Goal: Task Accomplishment & Management: Use online tool/utility

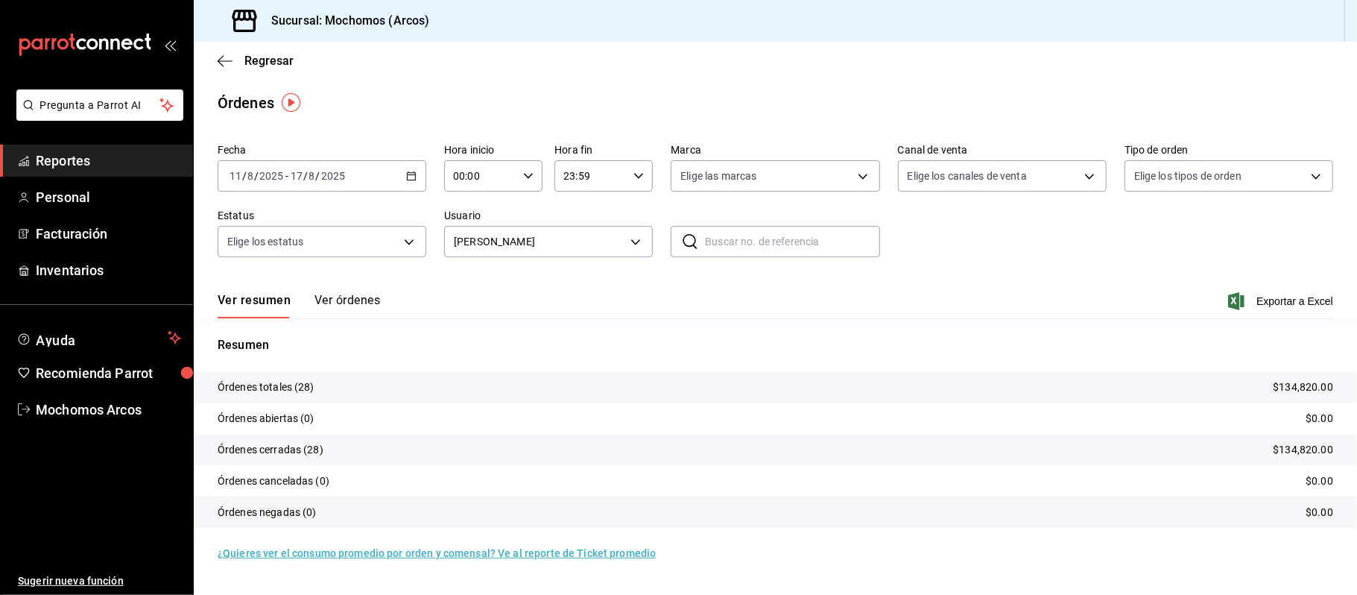
click at [410, 182] on div "[DATE] [DATE] - [DATE] [DATE]" at bounding box center [322, 175] width 209 height 31
click at [105, 154] on span "Reportes" at bounding box center [108, 161] width 145 height 20
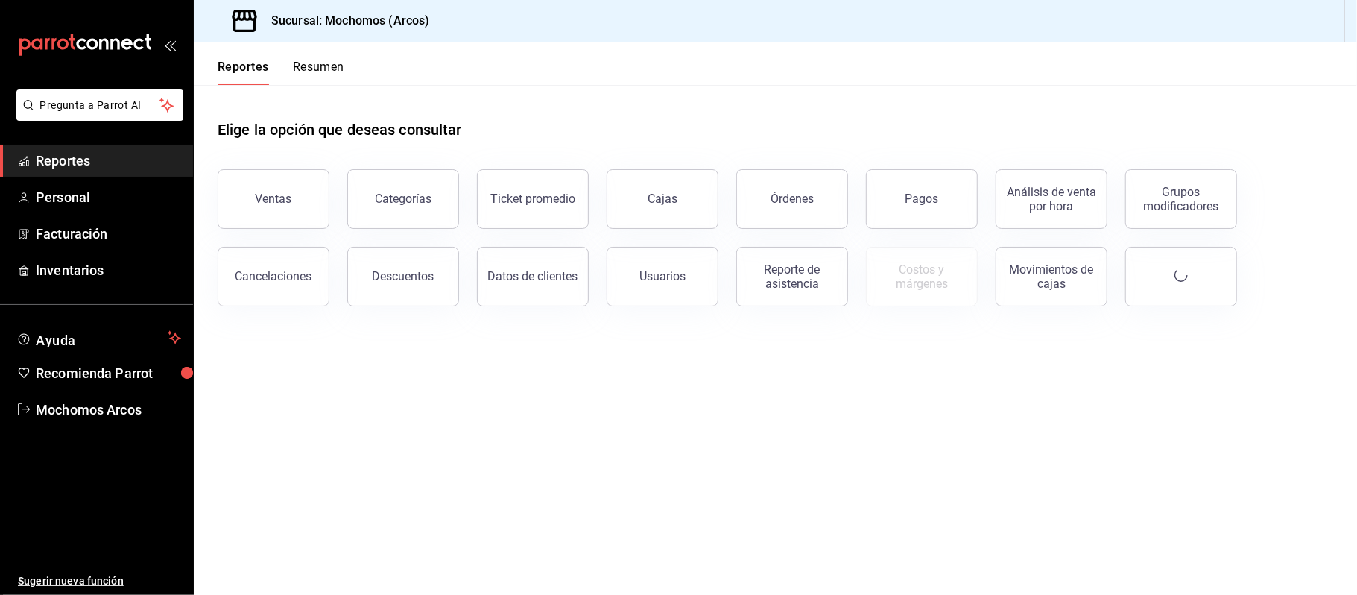
click at [105, 154] on span "Reportes" at bounding box center [108, 161] width 145 height 20
click at [268, 197] on div "Ventas" at bounding box center [274, 199] width 37 height 14
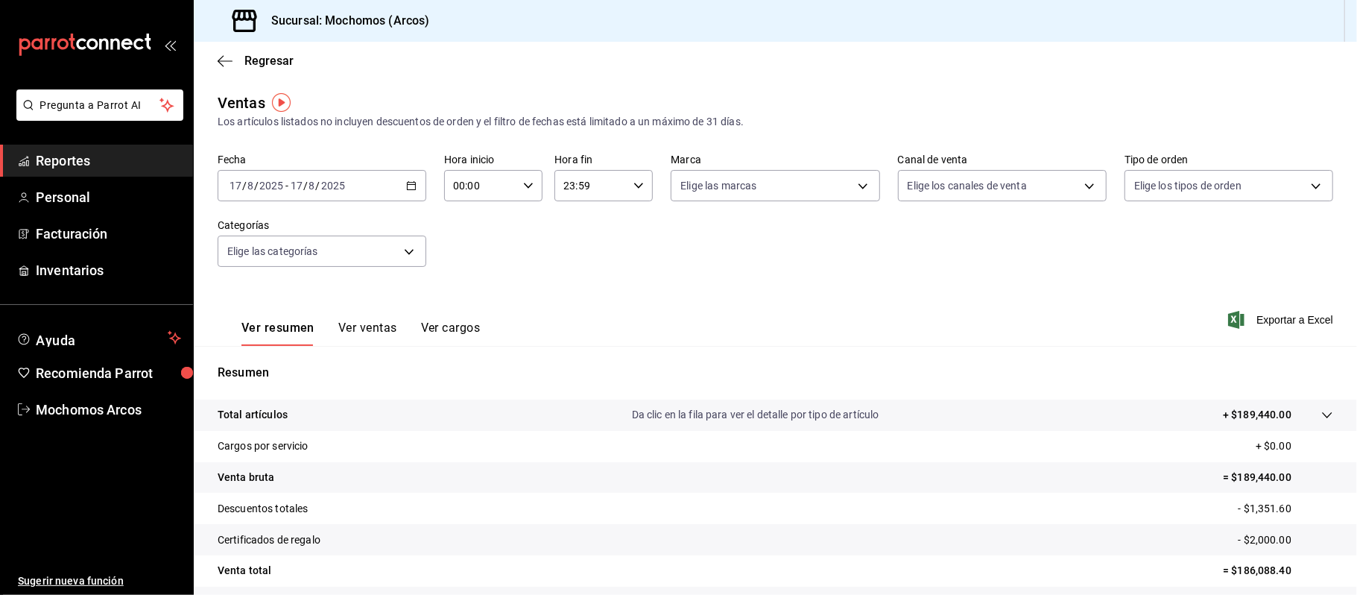
click at [410, 188] on icon "button" at bounding box center [411, 185] width 10 height 10
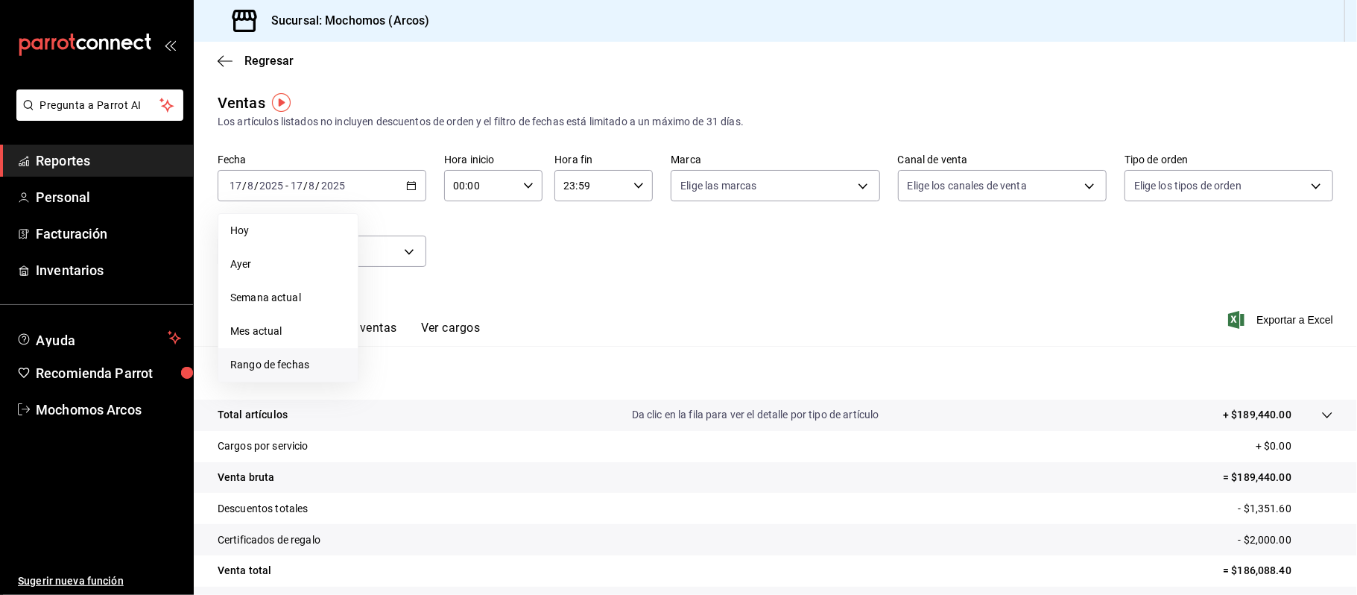
click at [270, 361] on span "Rango de fechas" at bounding box center [288, 365] width 116 height 16
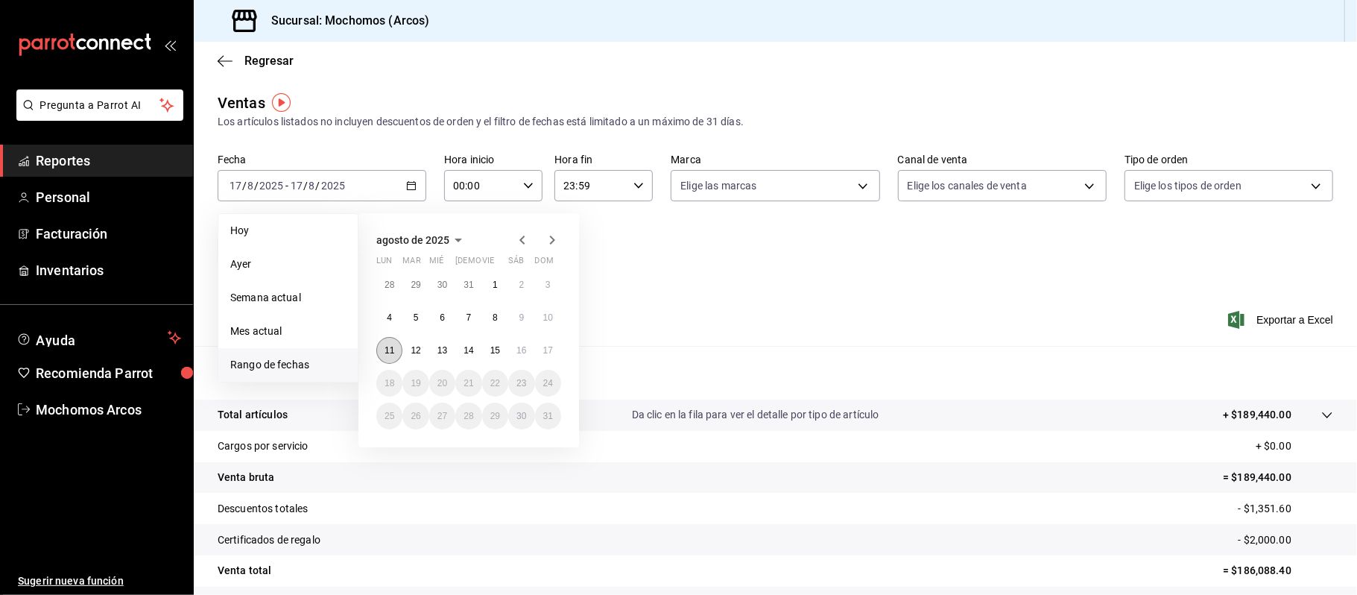
click at [389, 350] on abbr "11" at bounding box center [390, 350] width 10 height 10
click at [546, 350] on abbr "17" at bounding box center [548, 350] width 10 height 10
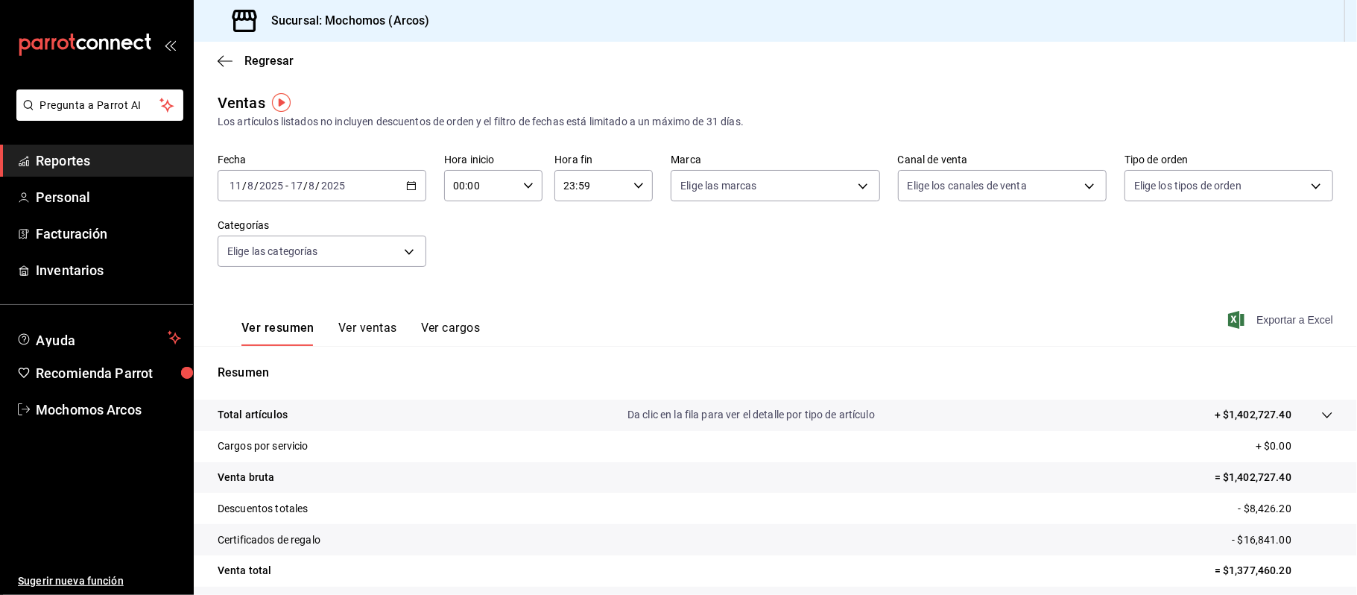
click at [1257, 316] on span "Exportar a Excel" at bounding box center [1282, 320] width 102 height 18
click at [1252, 319] on span "Exportar a Excel" at bounding box center [1282, 320] width 102 height 18
